Goal: Information Seeking & Learning: Learn about a topic

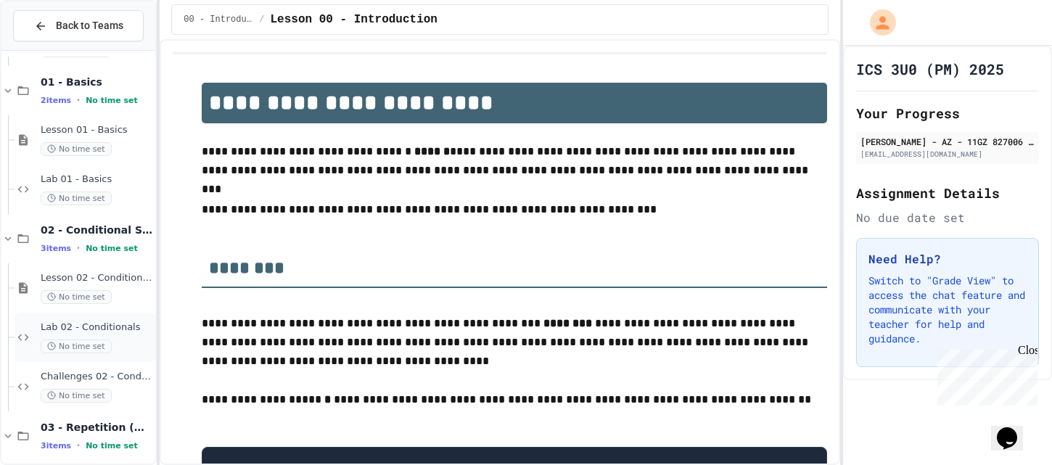
click at [102, 326] on span "Lab 02 - Conditionals" at bounding box center [97, 327] width 112 height 12
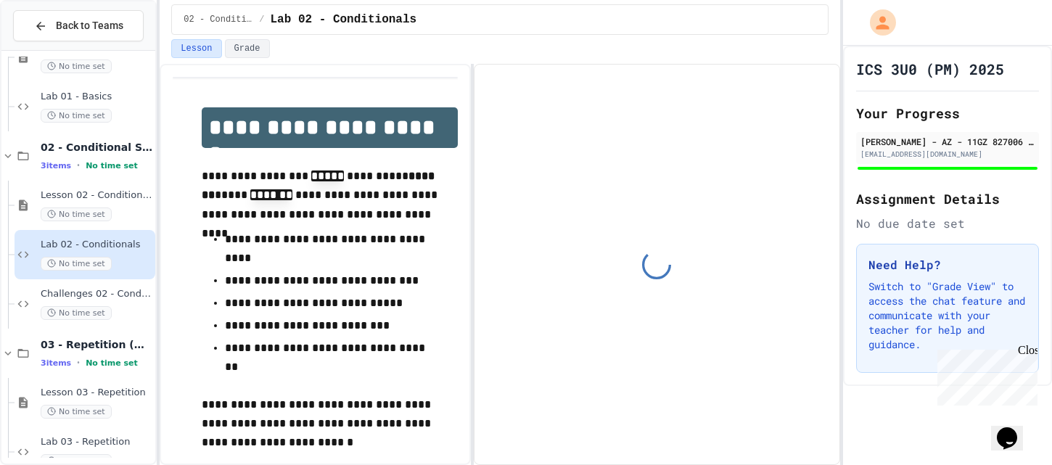
scroll to position [231, 0]
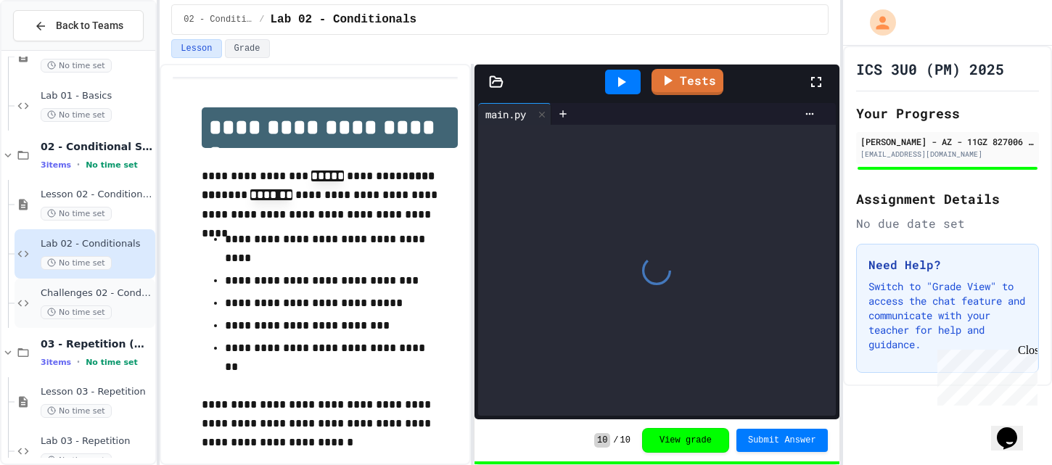
click at [115, 297] on span "Challenges 02 - Conditionals" at bounding box center [97, 293] width 112 height 12
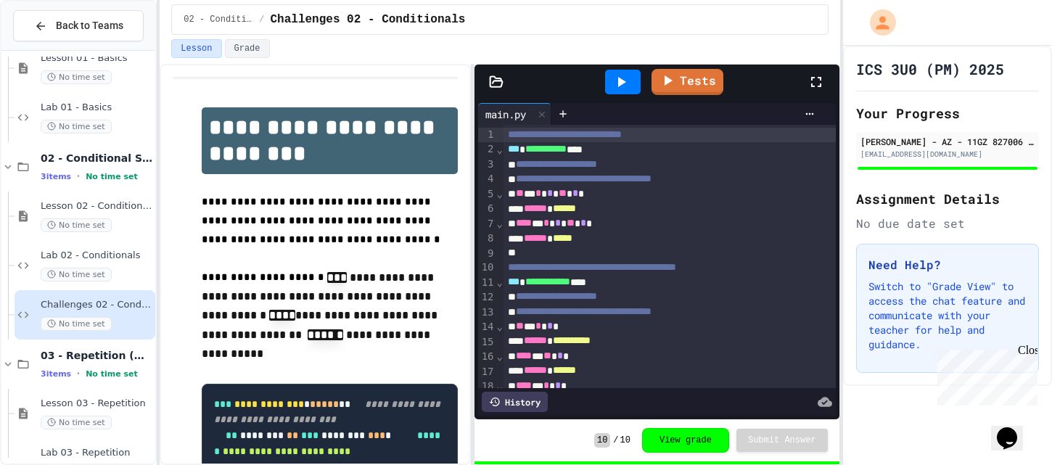
scroll to position [307, 0]
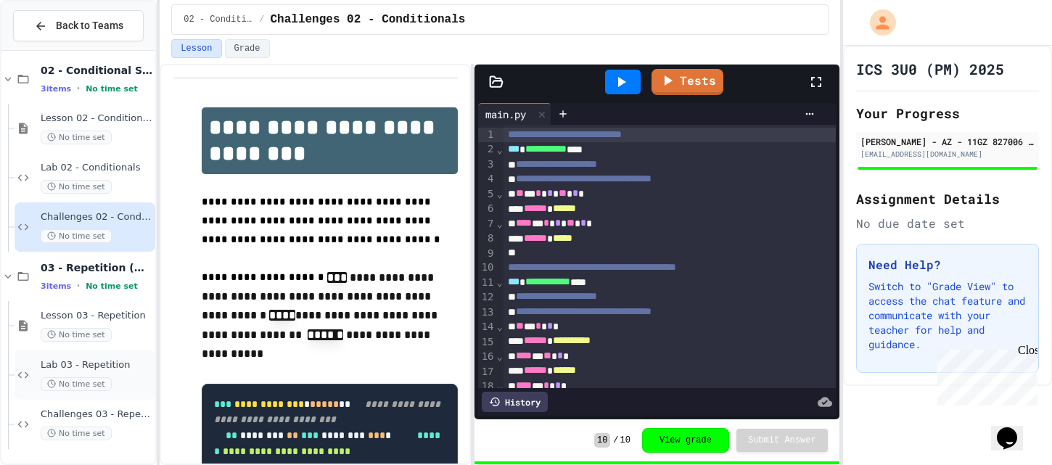
click at [103, 362] on span "Lab 03 - Repetition" at bounding box center [97, 365] width 112 height 12
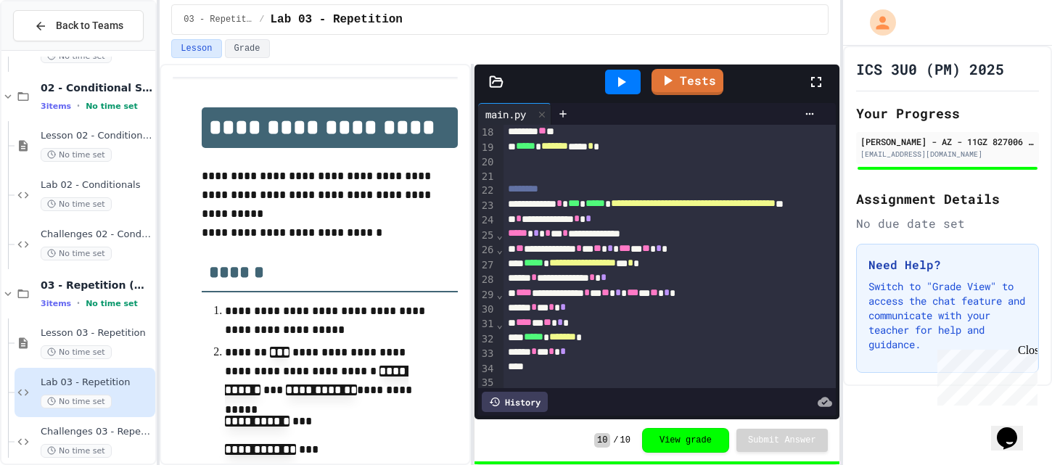
scroll to position [259, 0]
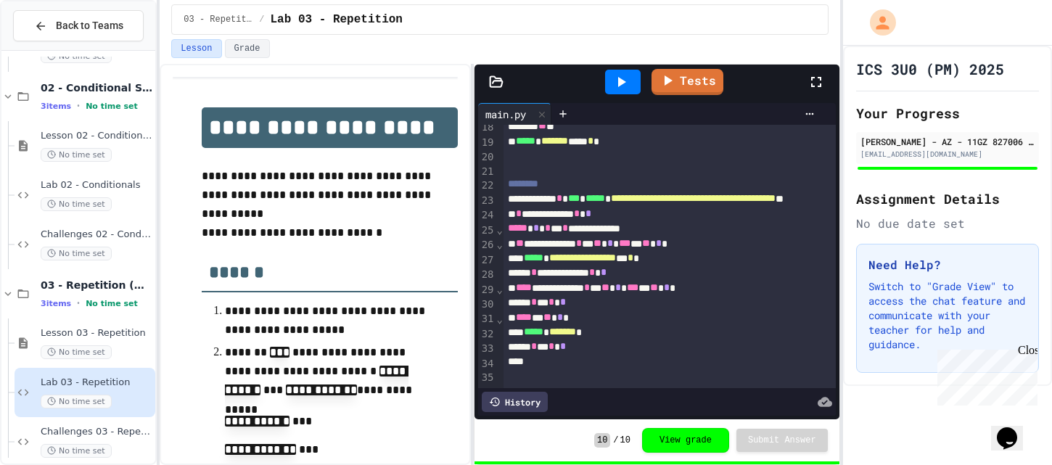
click at [495, 84] on icon at bounding box center [496, 82] width 15 height 15
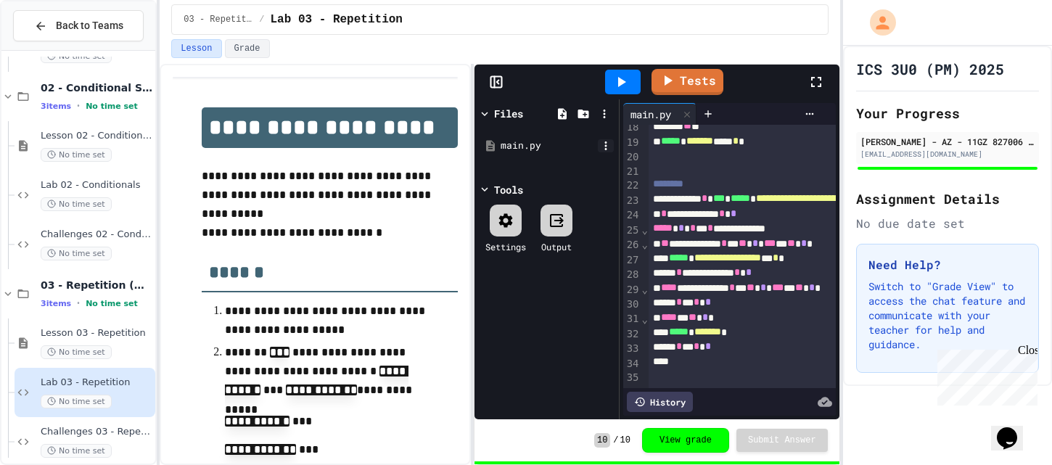
click at [605, 144] on icon at bounding box center [605, 145] width 13 height 13
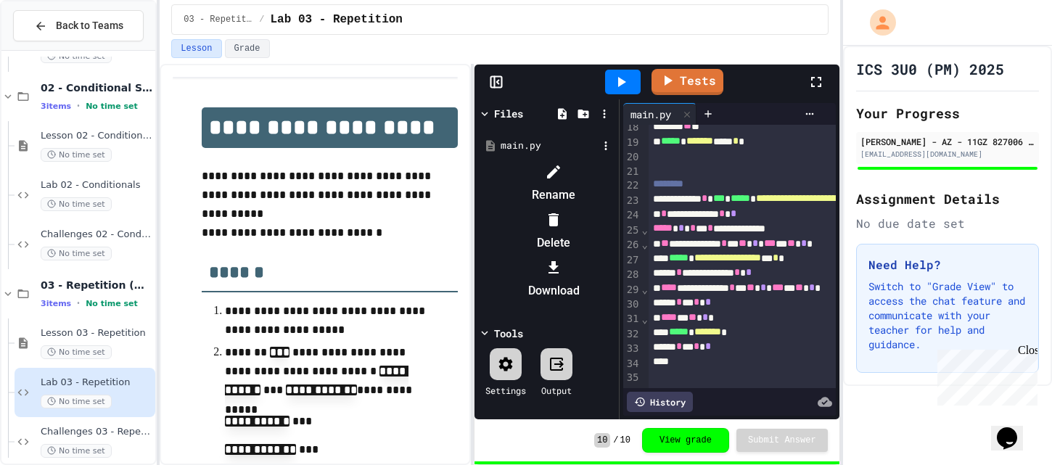
click at [615, 256] on div at bounding box center [553, 267] width 123 height 23
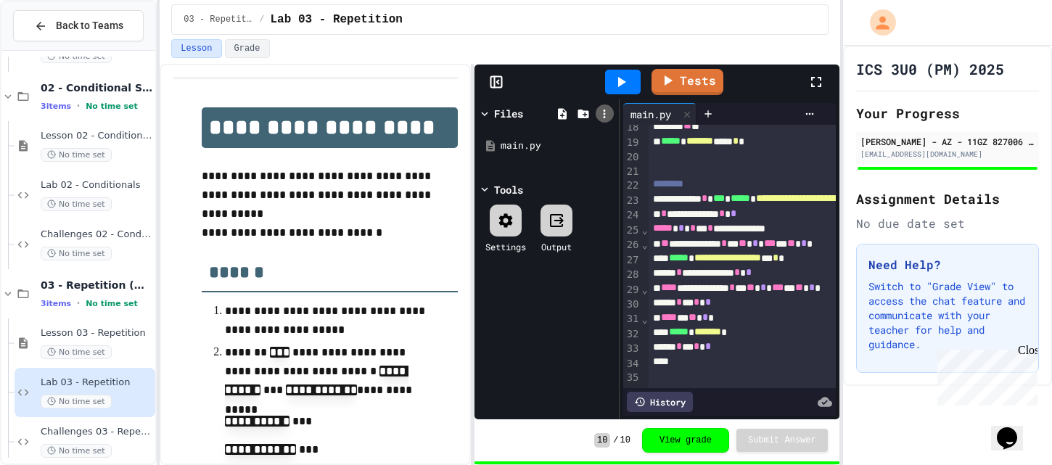
click at [606, 111] on icon at bounding box center [604, 113] width 13 height 13
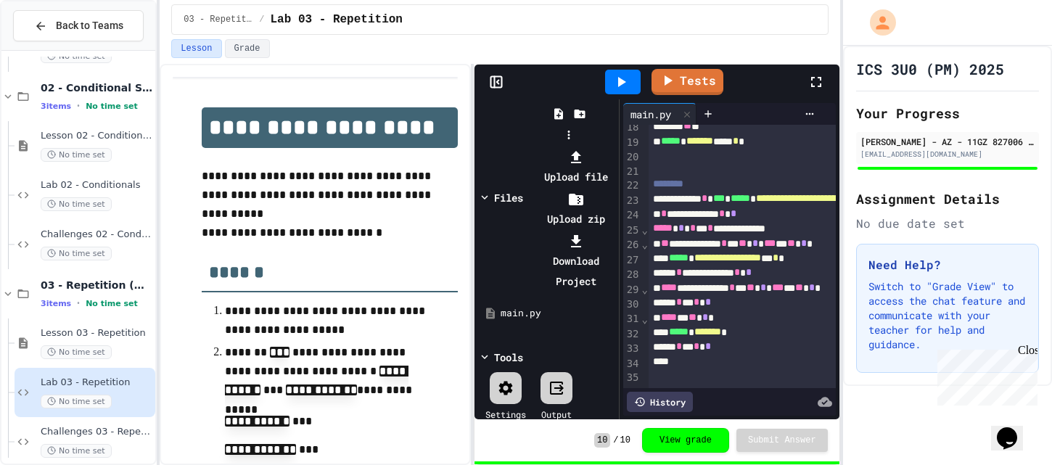
click at [615, 231] on li "Download Project" at bounding box center [576, 261] width 78 height 61
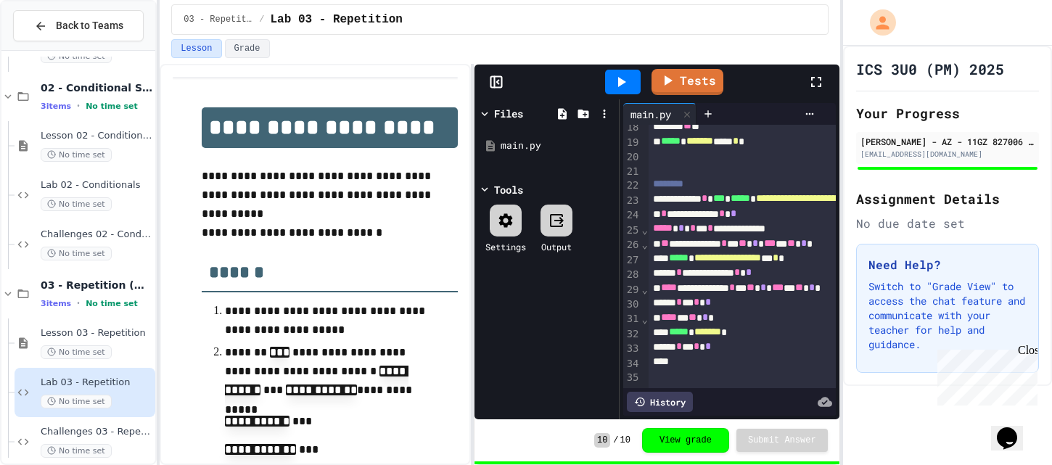
scroll to position [307, 0]
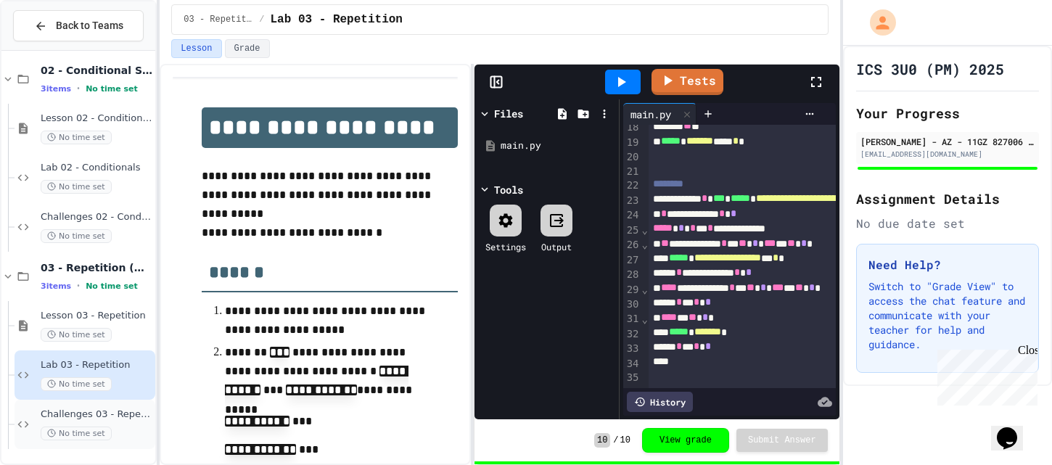
click at [128, 422] on div "Challenges 03 - Repetition No time set" at bounding box center [97, 424] width 112 height 32
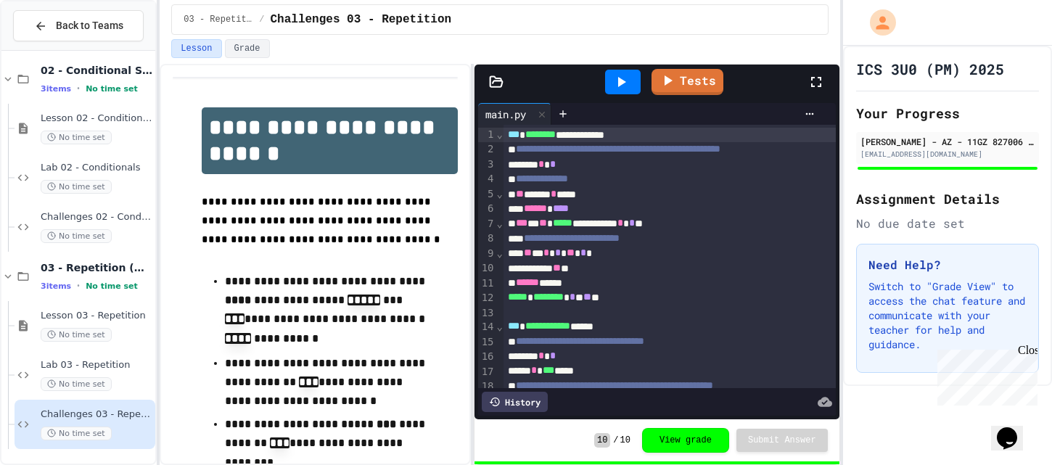
click at [112, 417] on span "Challenges 03 - Repetition" at bounding box center [97, 414] width 112 height 12
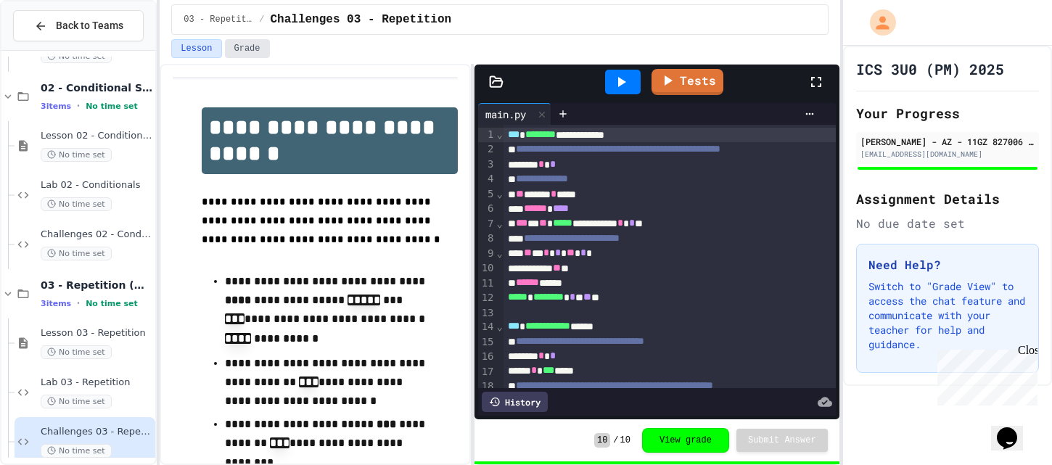
click at [236, 49] on button "Grade" at bounding box center [247, 48] width 45 height 19
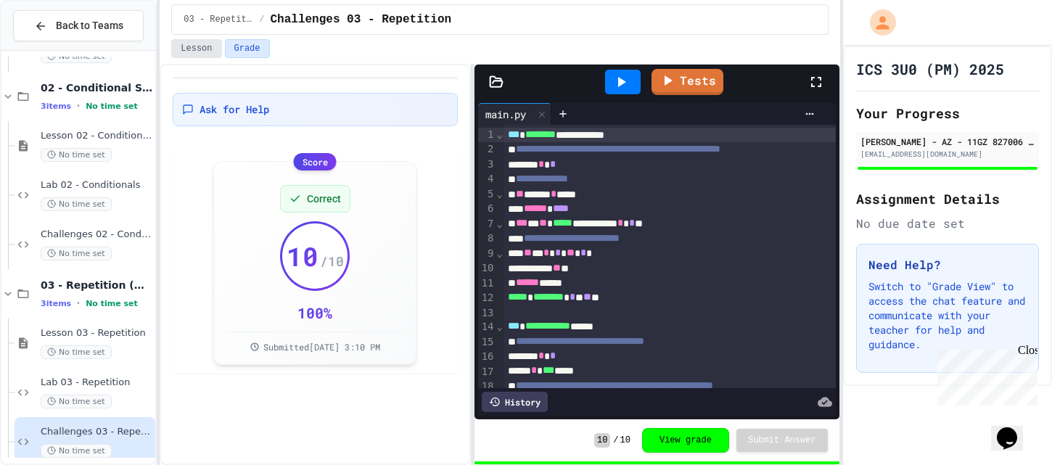
click at [203, 49] on button "Lesson" at bounding box center [196, 48] width 50 height 19
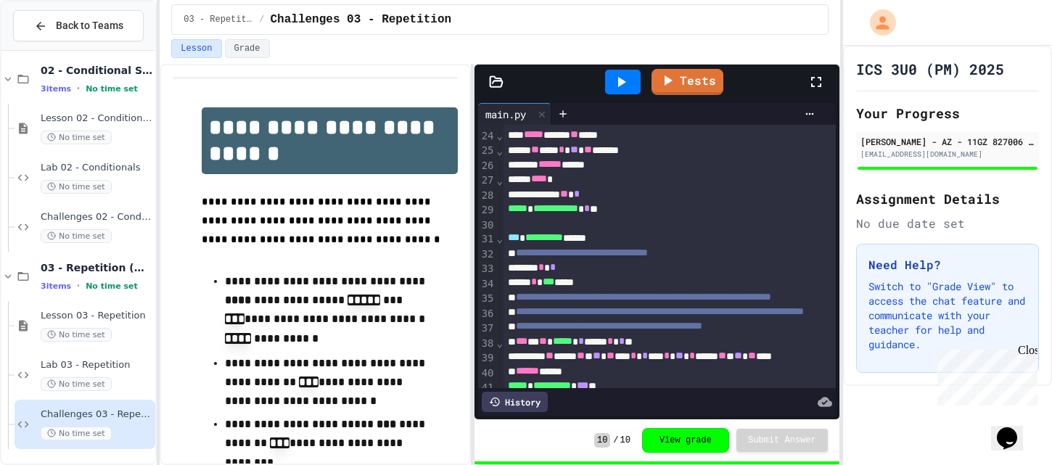
scroll to position [364, 0]
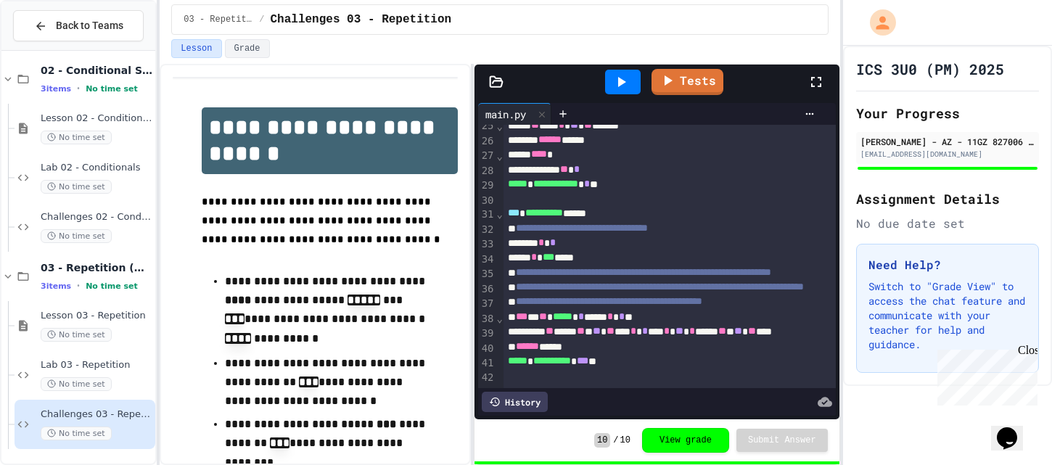
click at [497, 83] on icon at bounding box center [496, 82] width 15 height 15
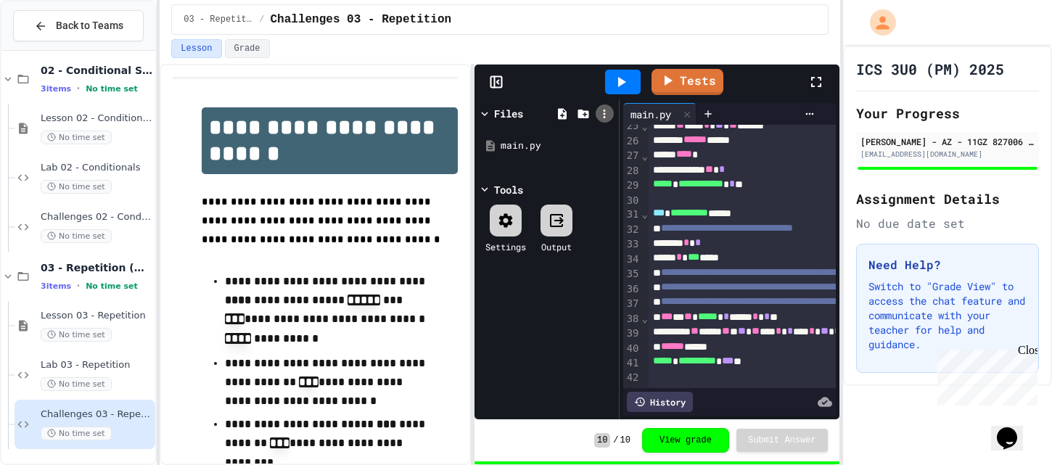
click at [606, 116] on icon at bounding box center [604, 113] width 13 height 13
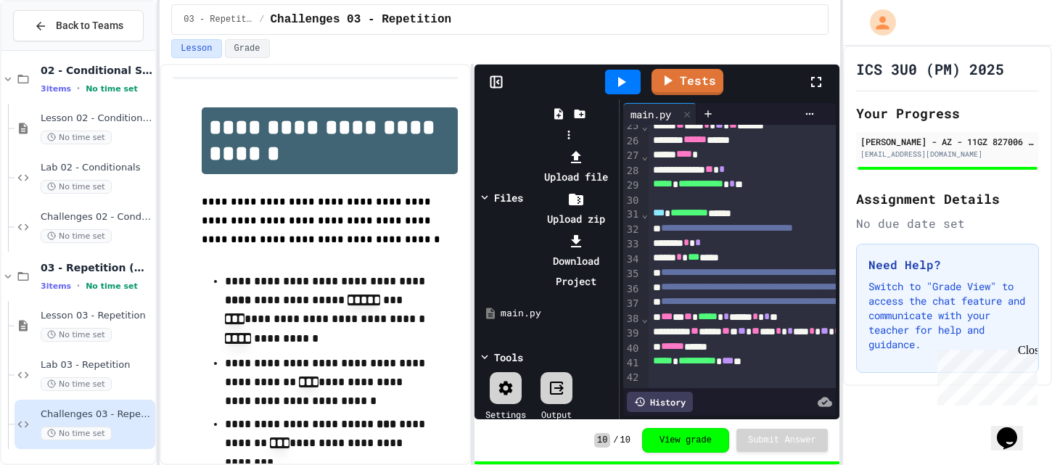
click at [564, 147] on div at bounding box center [569, 147] width 92 height 0
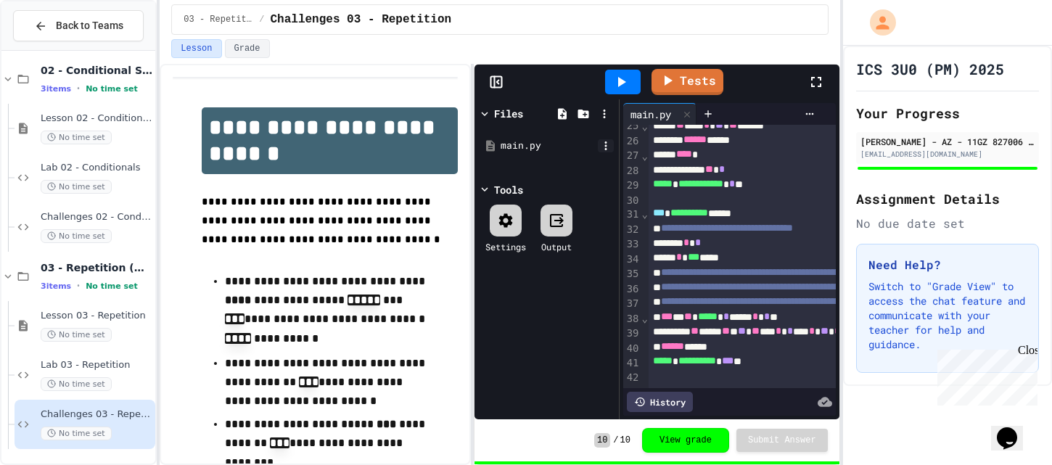
click at [605, 144] on icon at bounding box center [605, 145] width 2 height 9
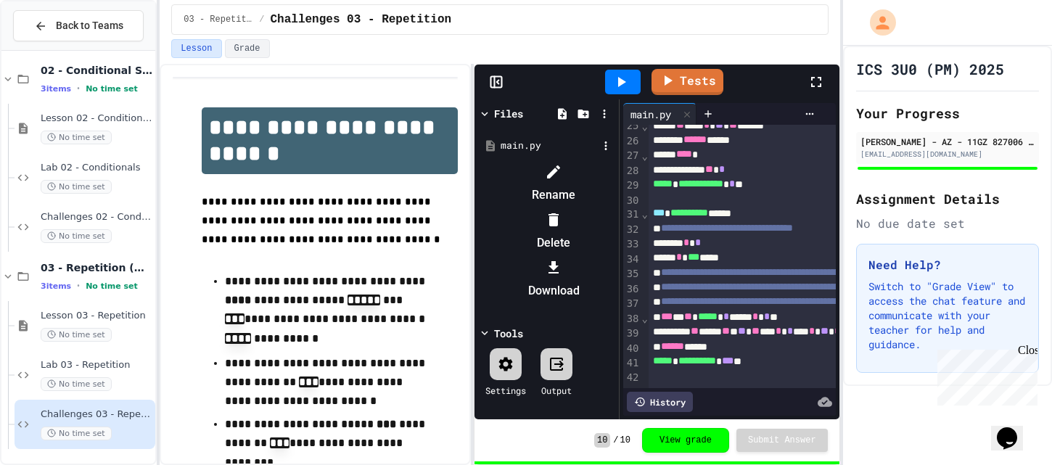
click at [615, 256] on div at bounding box center [553, 267] width 123 height 23
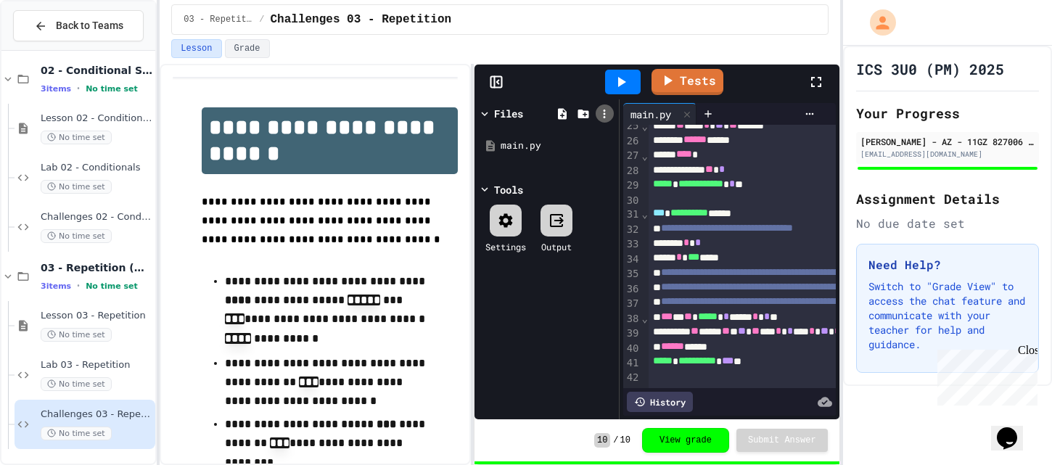
click at [606, 116] on icon at bounding box center [604, 113] width 13 height 13
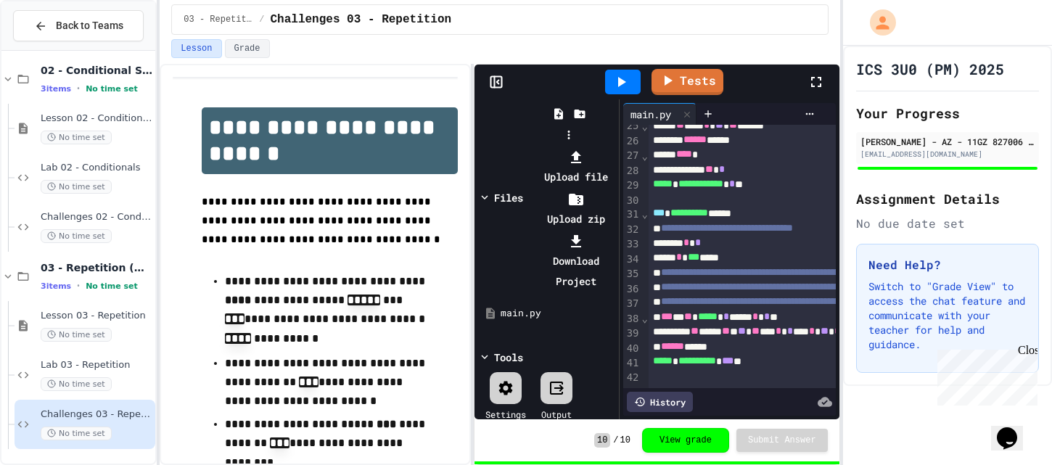
click at [615, 231] on div at bounding box center [576, 241] width 78 height 20
